Goal: Check status: Check status

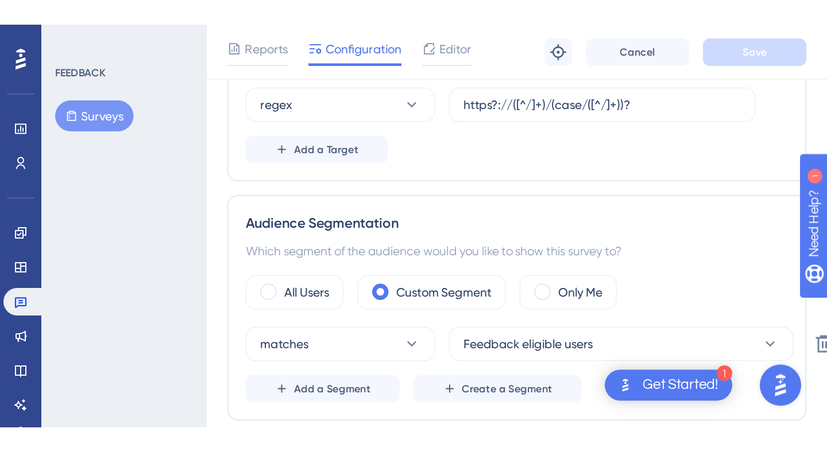
scroll to position [279, 0]
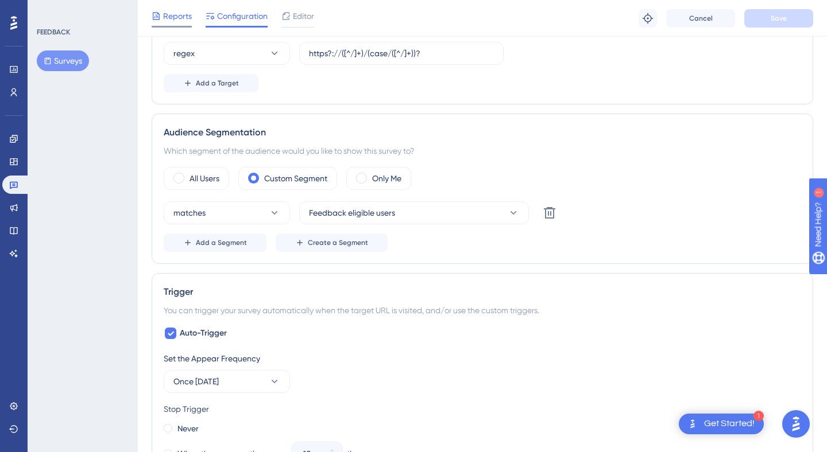
click at [166, 27] on div at bounding box center [172, 27] width 40 height 2
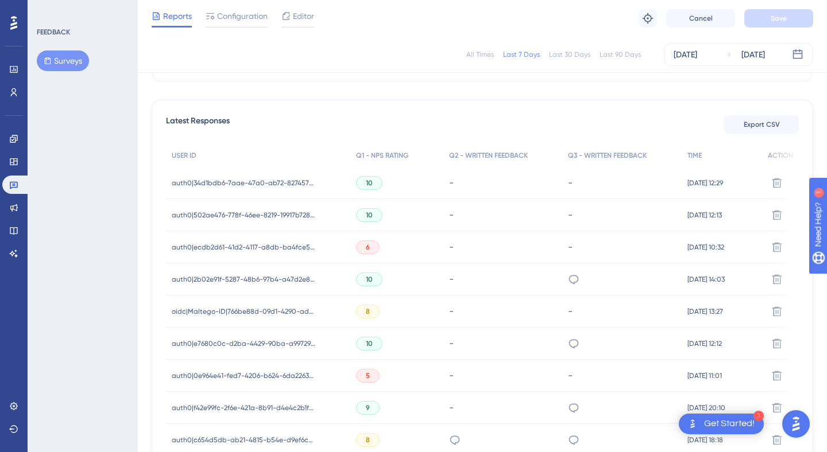
scroll to position [311, 0]
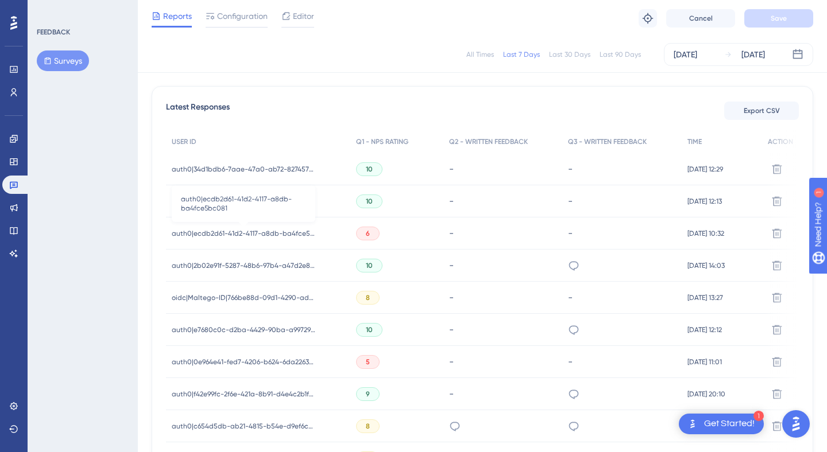
click at [280, 238] on span "auth0|ecdb2d61-41d2-4117-a8db-ba4fce5bc081" at bounding box center [243, 233] width 143 height 9
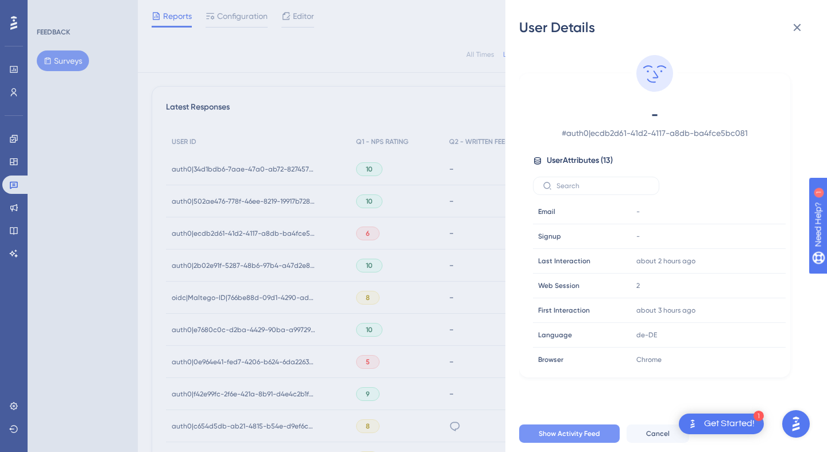
click at [550, 268] on button "Show Activity Feed" at bounding box center [569, 434] width 100 height 18
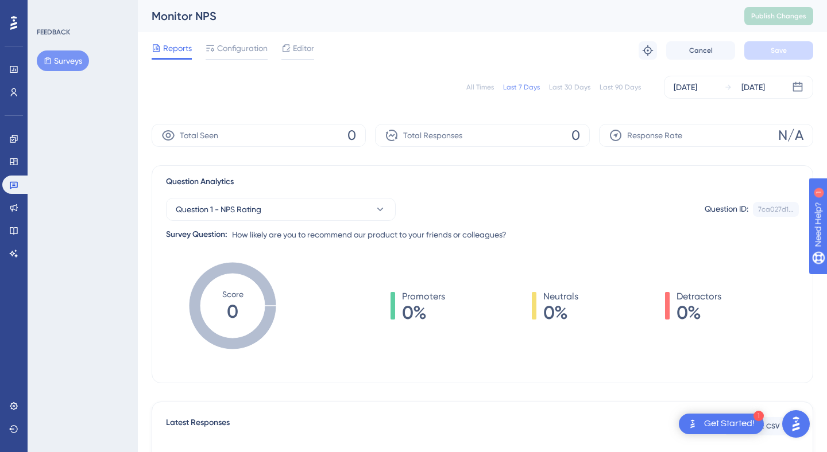
scroll to position [311, 0]
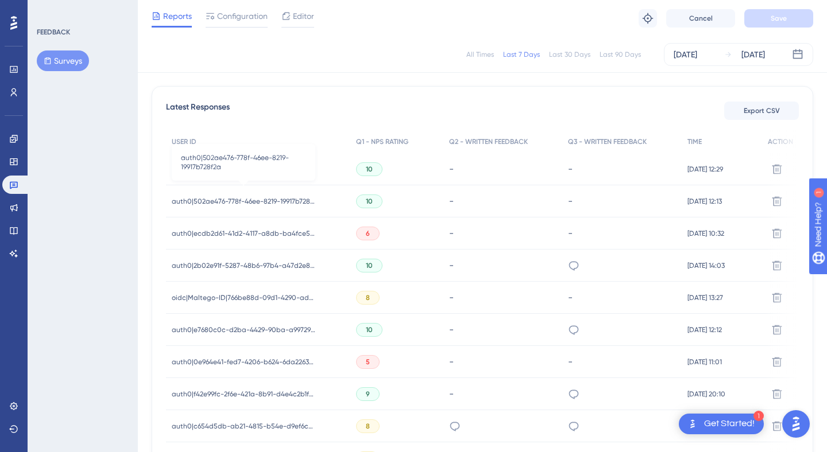
click at [256, 204] on span "auth0|502ae476-778f-46ee-8219-19917b728f2a" at bounding box center [243, 201] width 143 height 9
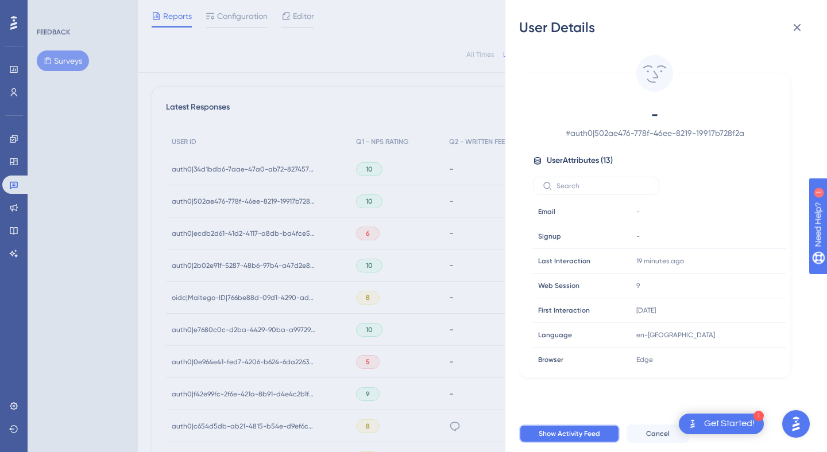
click at [550, 268] on span "Show Activity Feed" at bounding box center [568, 433] width 61 height 9
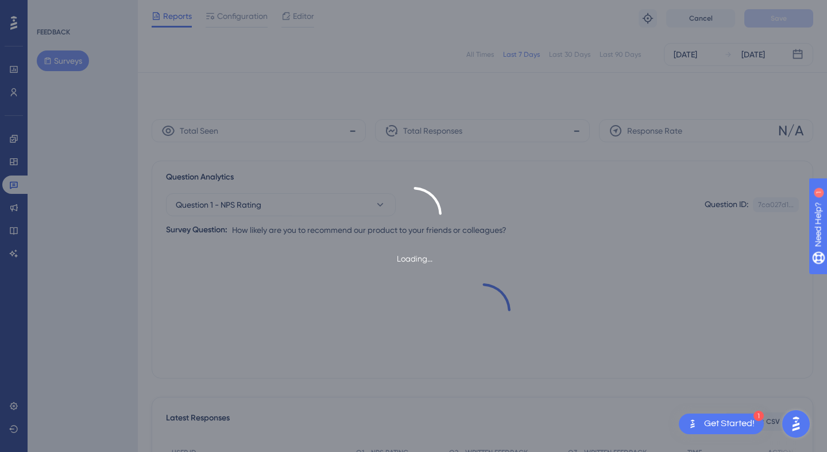
scroll to position [311, 0]
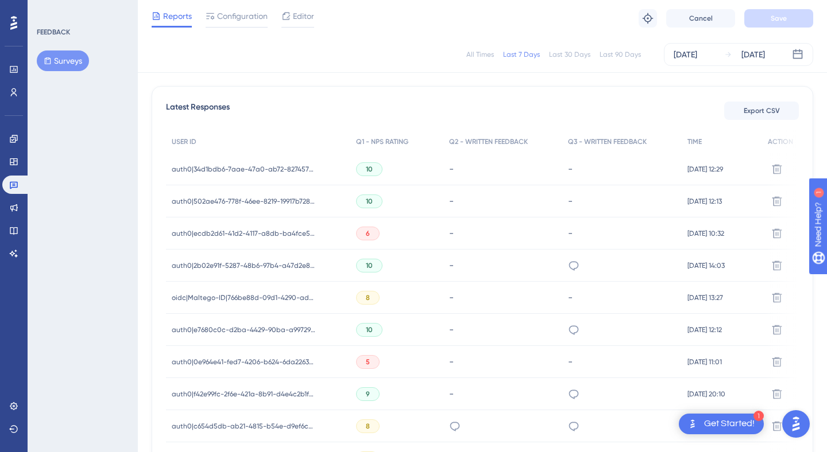
click at [395, 176] on div "10" at bounding box center [396, 169] width 93 height 32
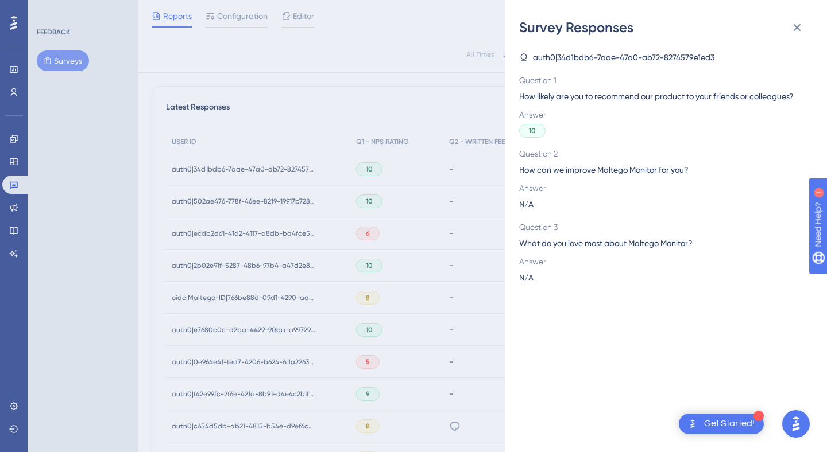
click at [276, 164] on div "Survey Responses auth0|34d1bdb6-7aae-47a0-ab72-8274579e1ed3 Question 1 How like…" at bounding box center [413, 226] width 827 height 452
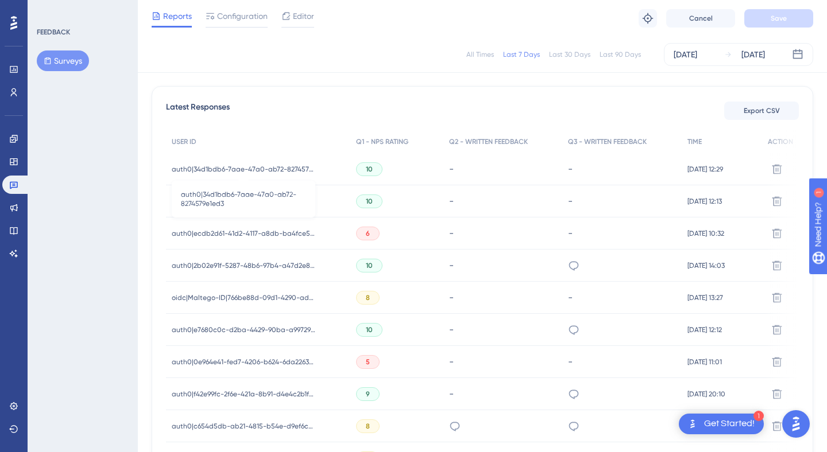
click at [273, 166] on span "auth0|34d1bdb6-7aae-47a0-ab72-8274579e1ed3" at bounding box center [243, 169] width 143 height 9
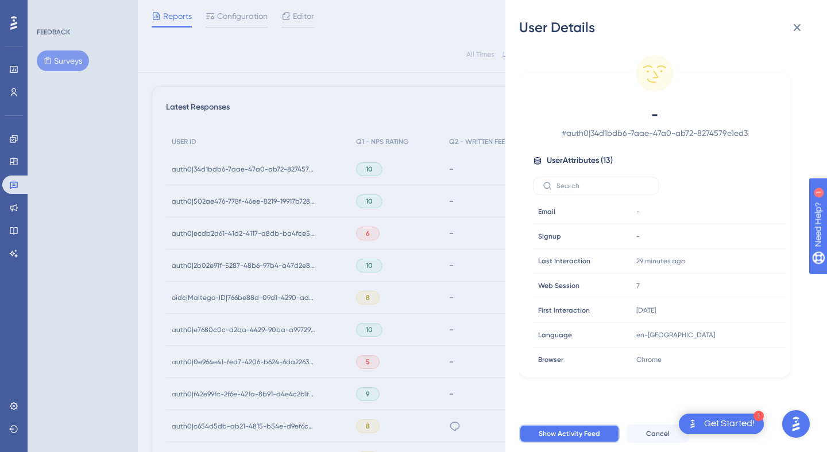
click at [550, 268] on span "Show Activity Feed" at bounding box center [568, 433] width 61 height 9
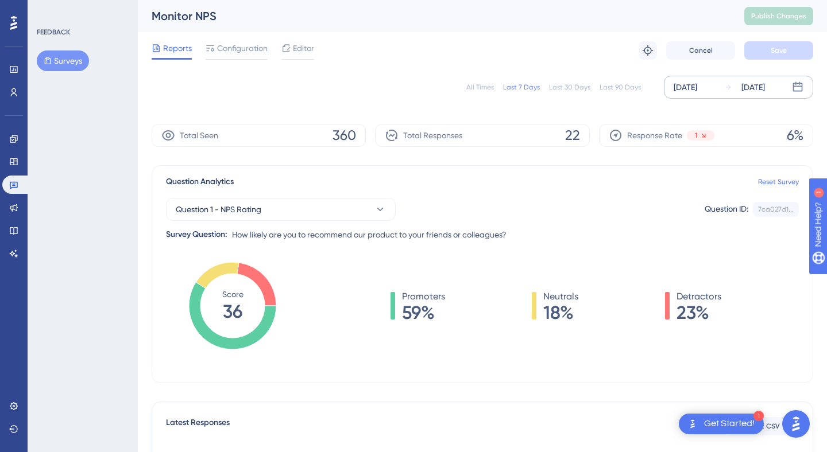
click at [550, 83] on div "[DATE]" at bounding box center [685, 87] width 24 height 14
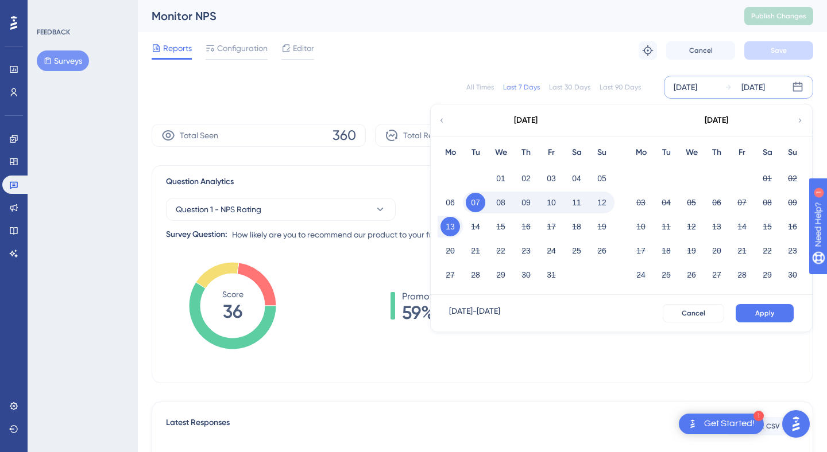
click at [499, 203] on button "08" at bounding box center [501, 203] width 20 height 20
click at [550, 268] on span "Apply" at bounding box center [764, 313] width 19 height 9
